Goal: Find specific page/section: Find specific page/section

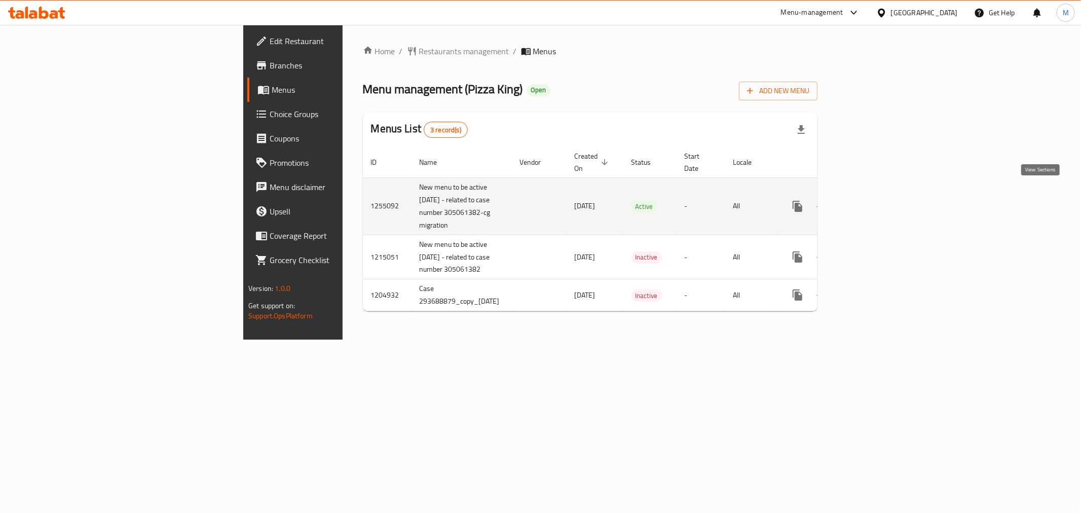
click at [882, 198] on link "enhanced table" at bounding box center [870, 206] width 24 height 24
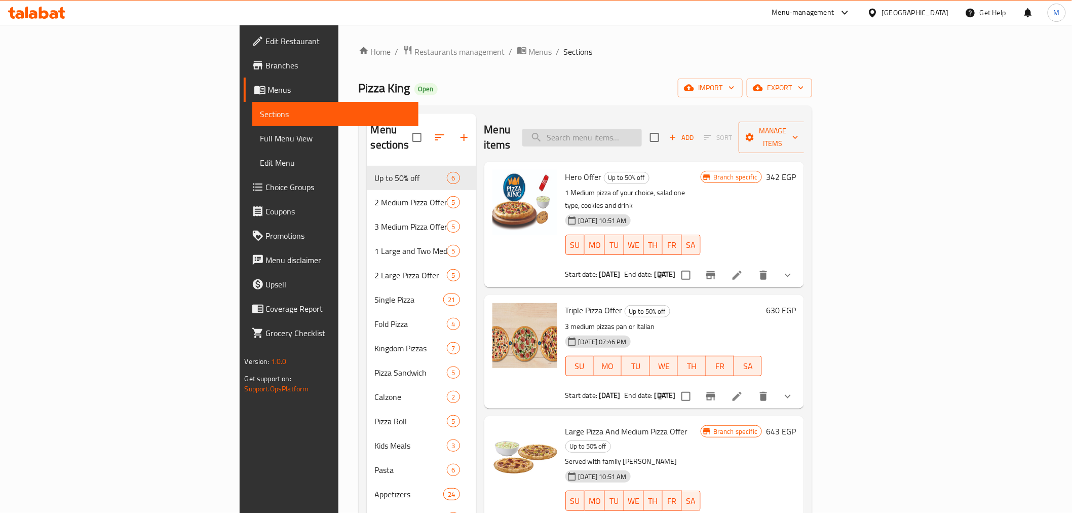
click at [642, 129] on input "search" at bounding box center [582, 138] width 120 height 18
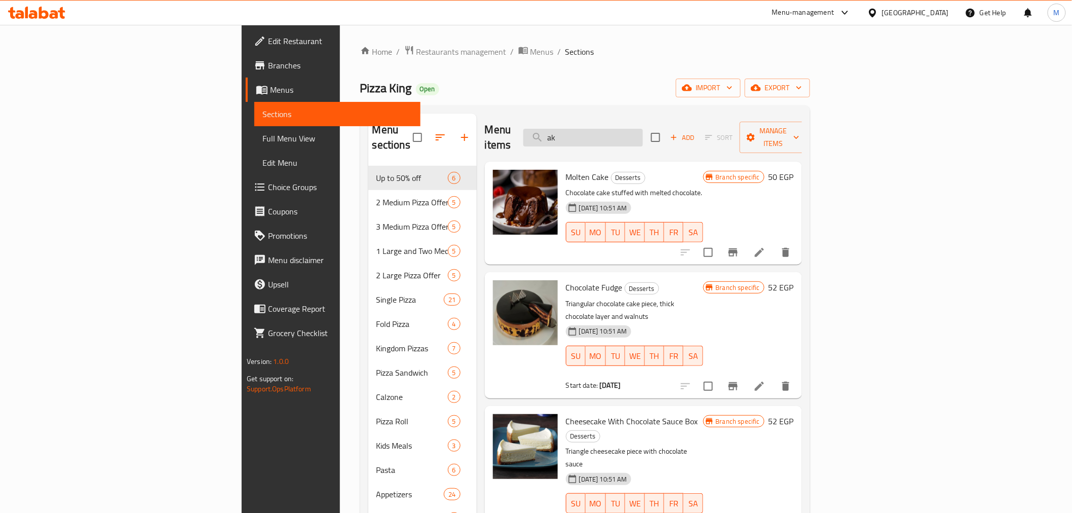
type input "a"
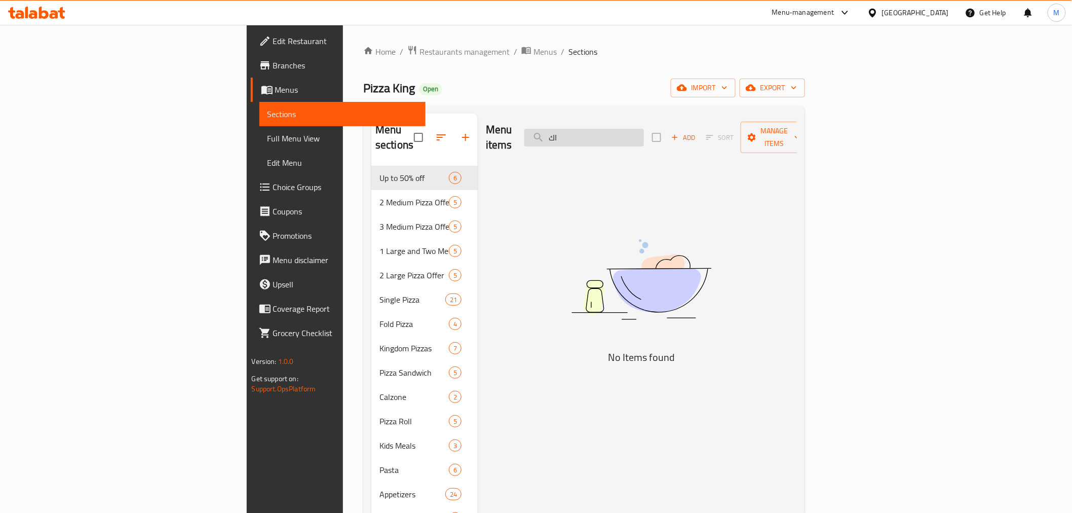
type input "ا"
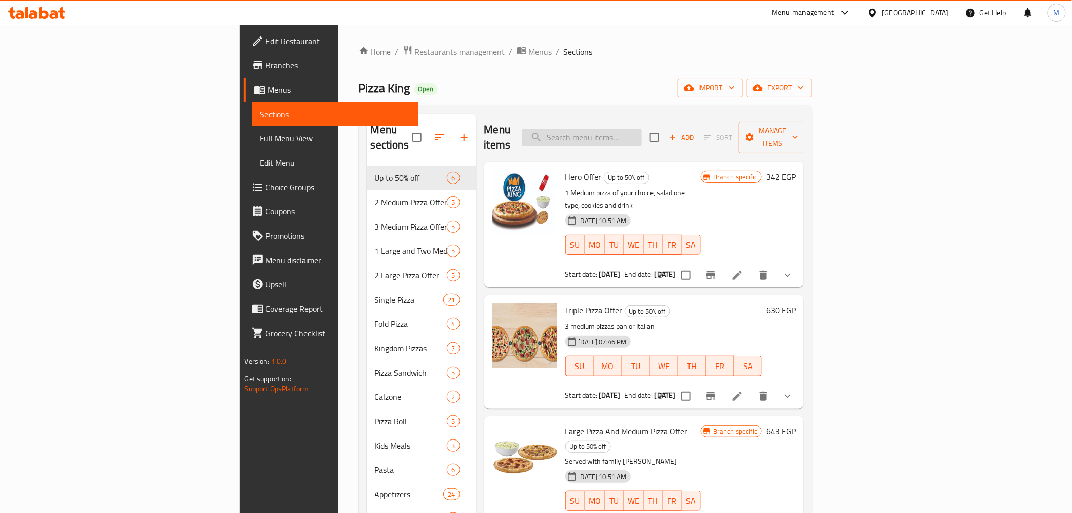
click at [642, 134] on input "search" at bounding box center [582, 138] width 120 height 18
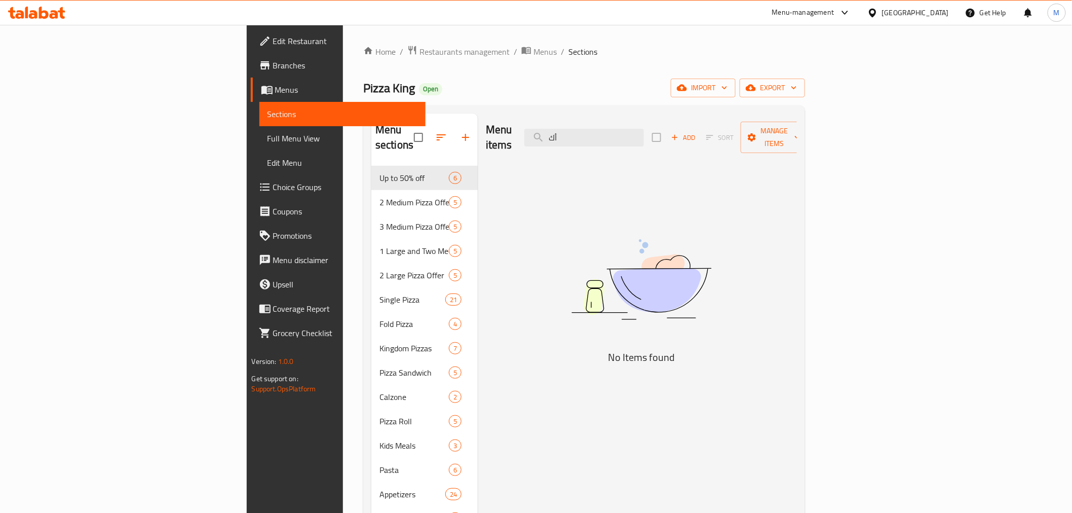
type input "أ"
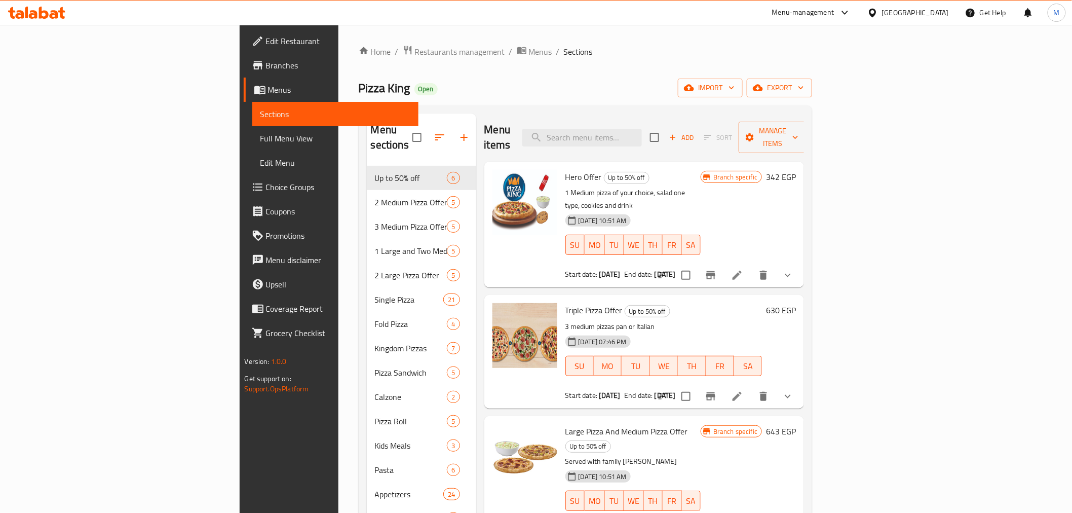
click at [520, 34] on div "Home / Restaurants management / Menus / Sections Pizza King Open import export …" at bounding box center [585, 340] width 494 height 630
click at [658, 71] on div "Home / Restaurants management / Menus / Sections Pizza King Open import export …" at bounding box center [586, 339] width 454 height 589
click at [524, 84] on div "Pizza King Open import export" at bounding box center [586, 88] width 454 height 19
